Goal: Information Seeking & Learning: Learn about a topic

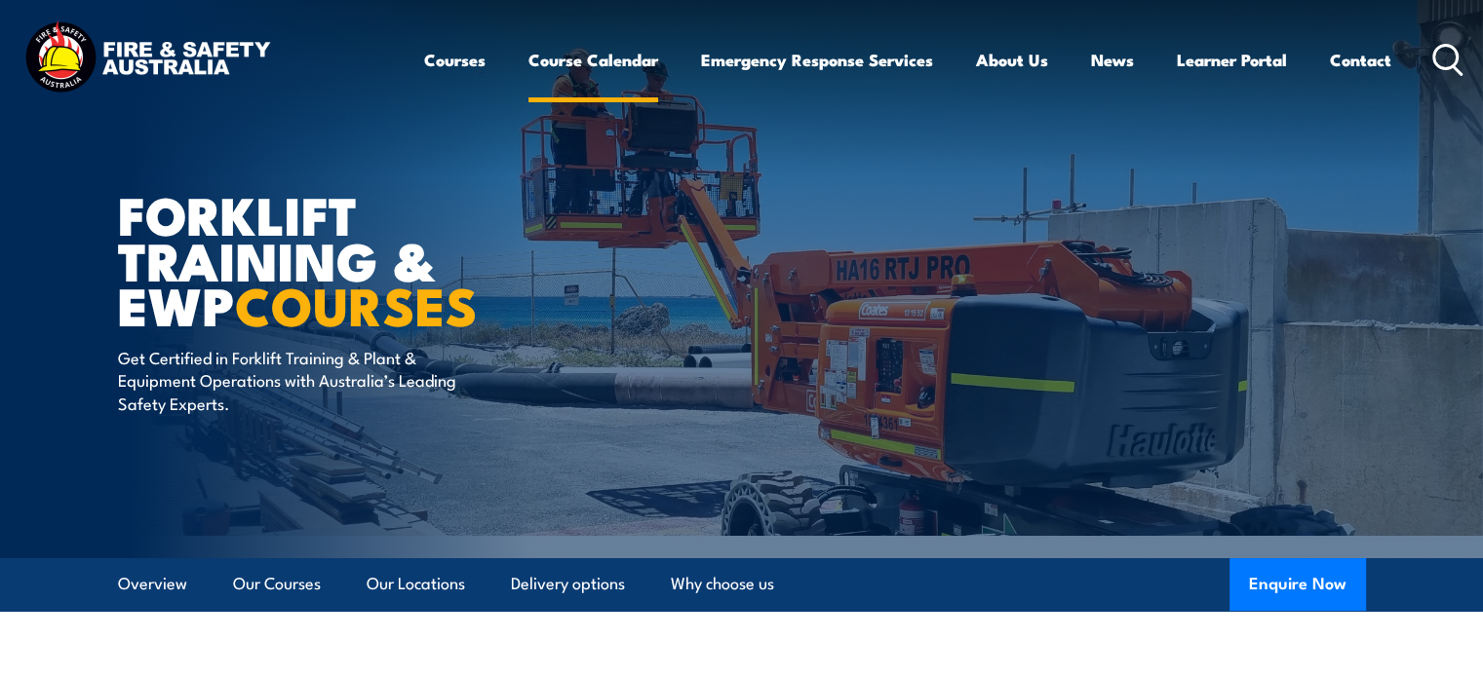
click at [611, 56] on link "Course Calendar" at bounding box center [593, 60] width 130 height 52
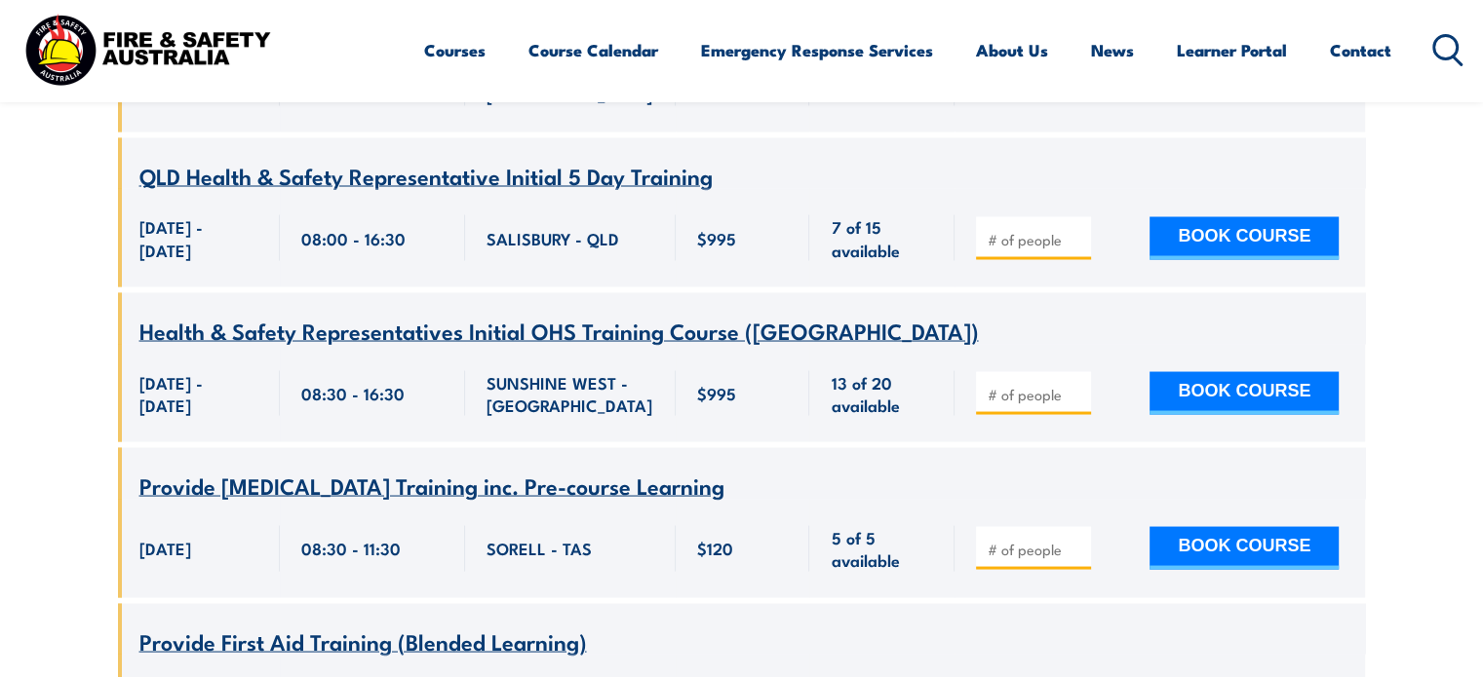
scroll to position [3681, 0]
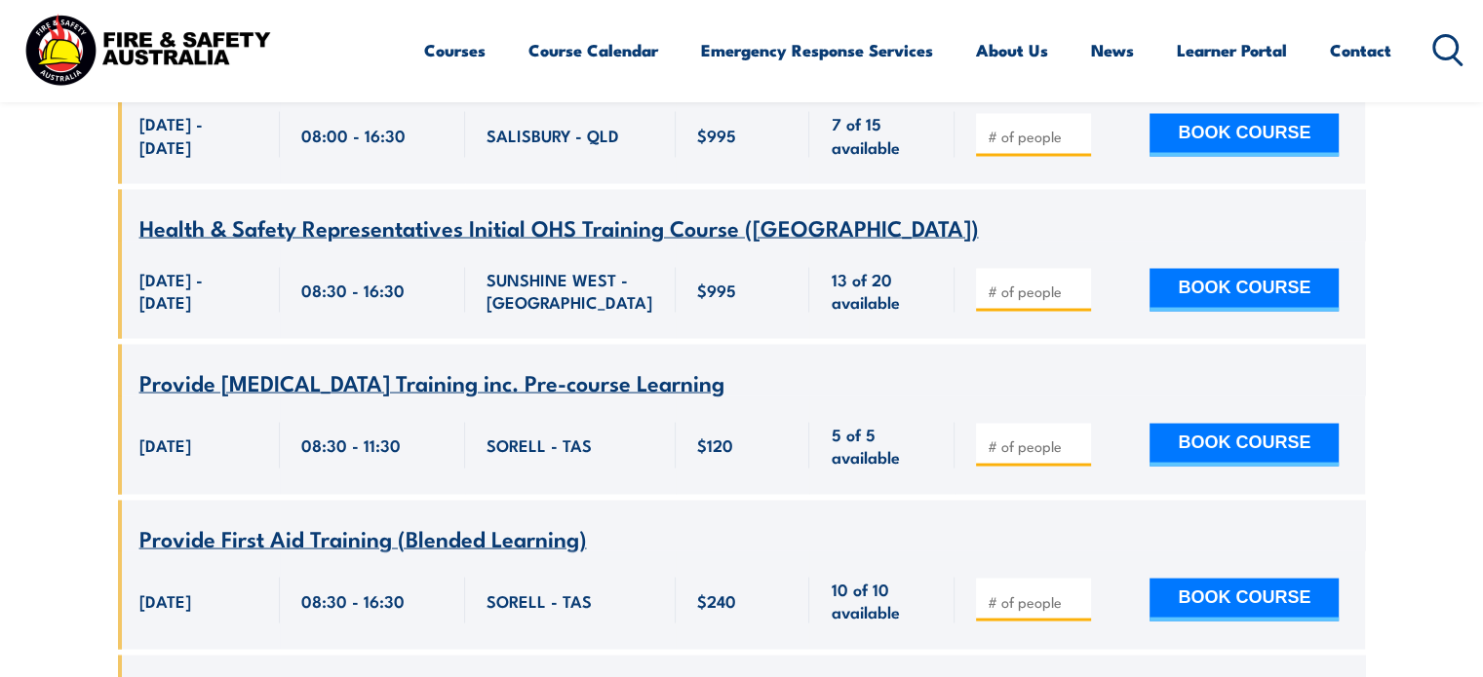
click at [1443, 46] on icon at bounding box center [1447, 50] width 31 height 32
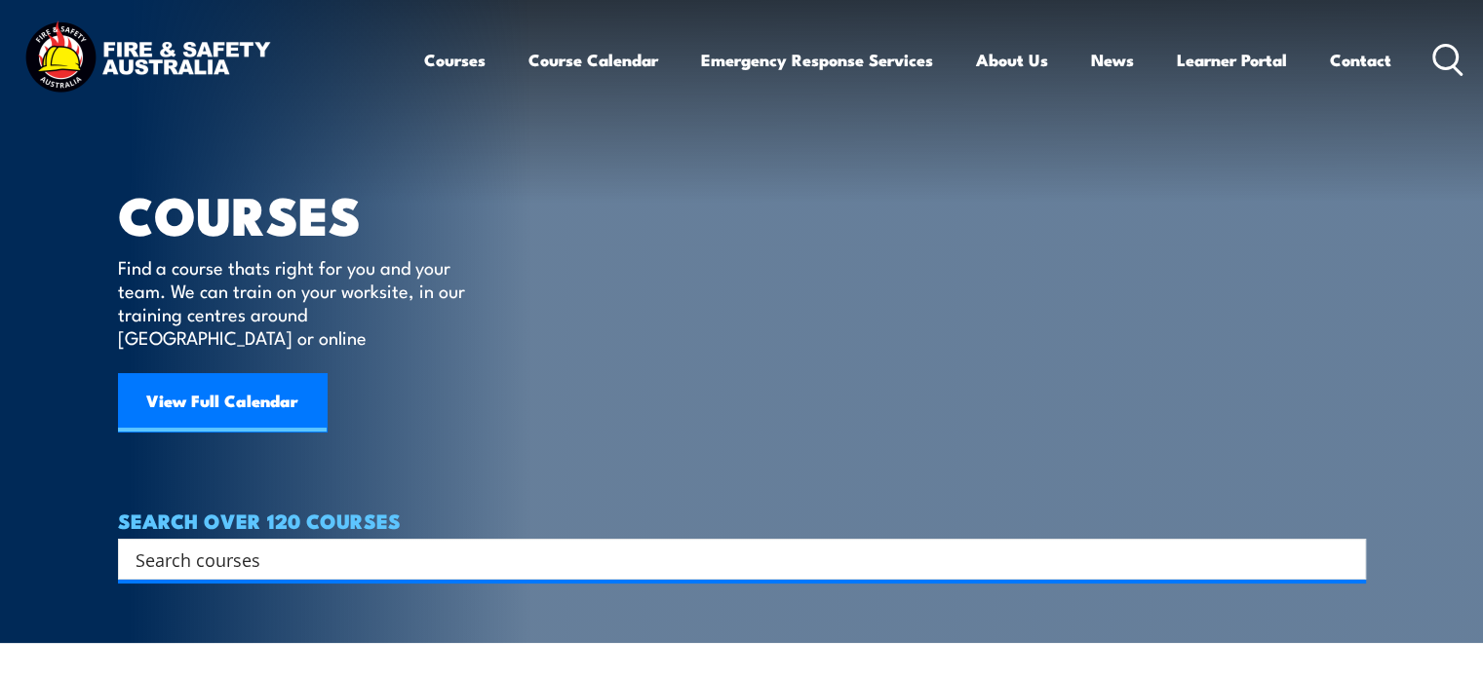
click at [486, 545] on input "Search input" at bounding box center [728, 559] width 1187 height 29
type input "fork lift licence"
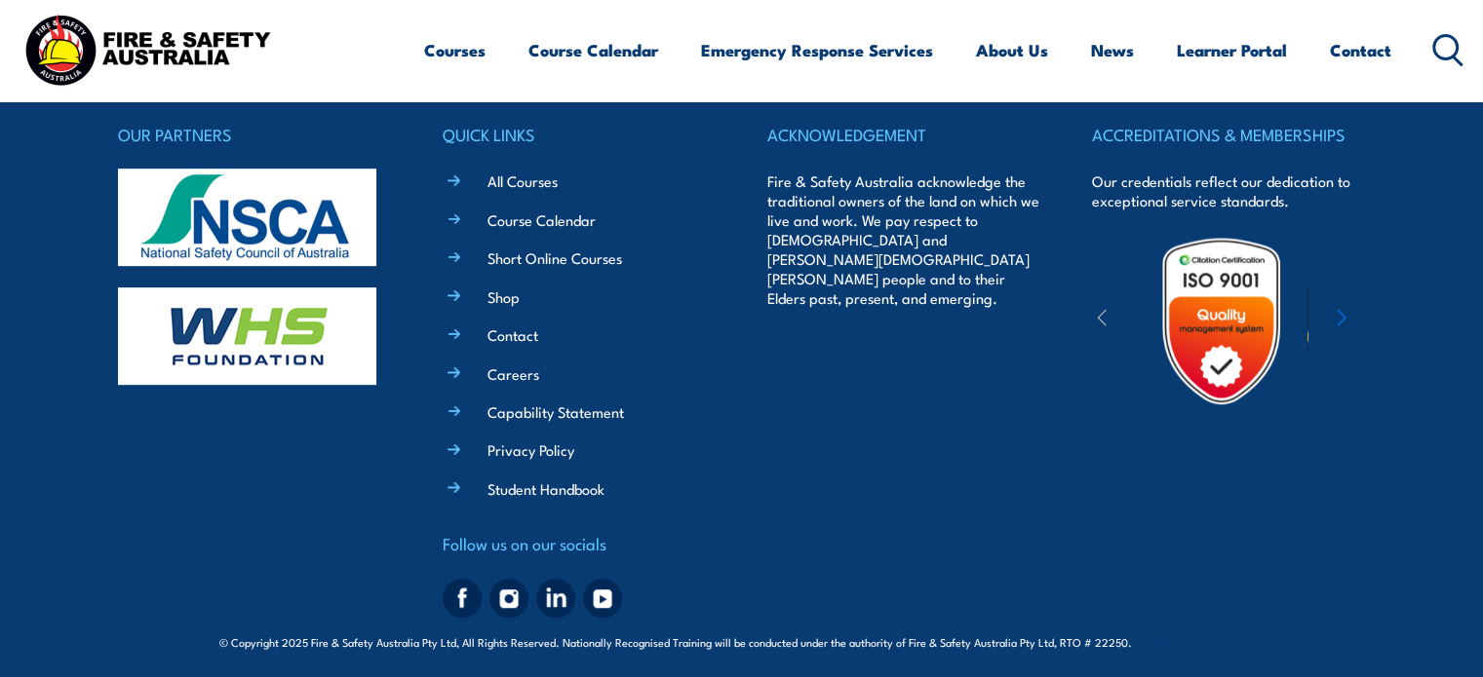
scroll to position [1047, 0]
